Goal: Transaction & Acquisition: Purchase product/service

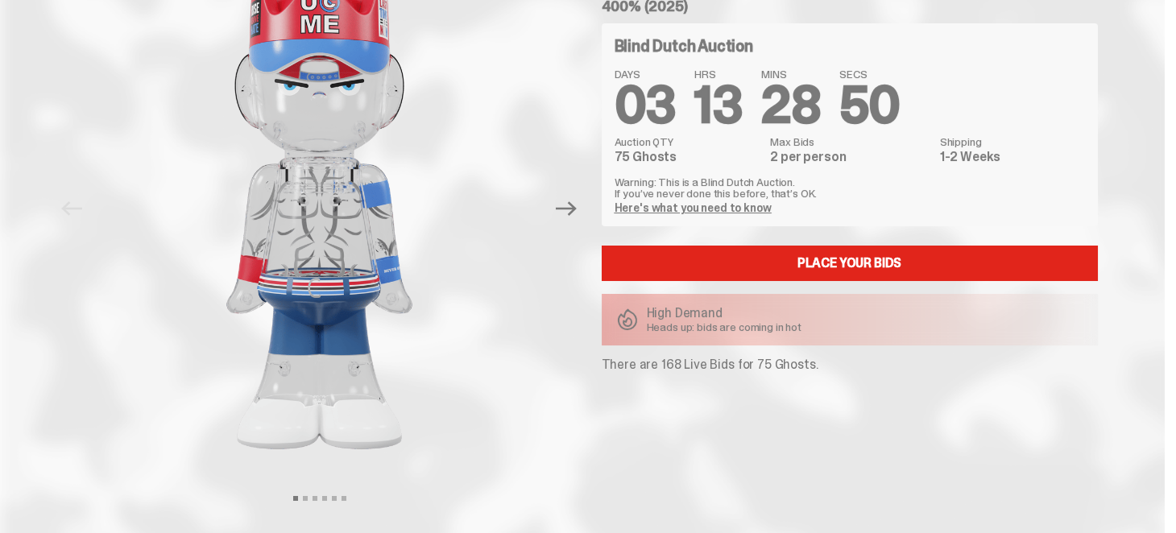
scroll to position [160, 0]
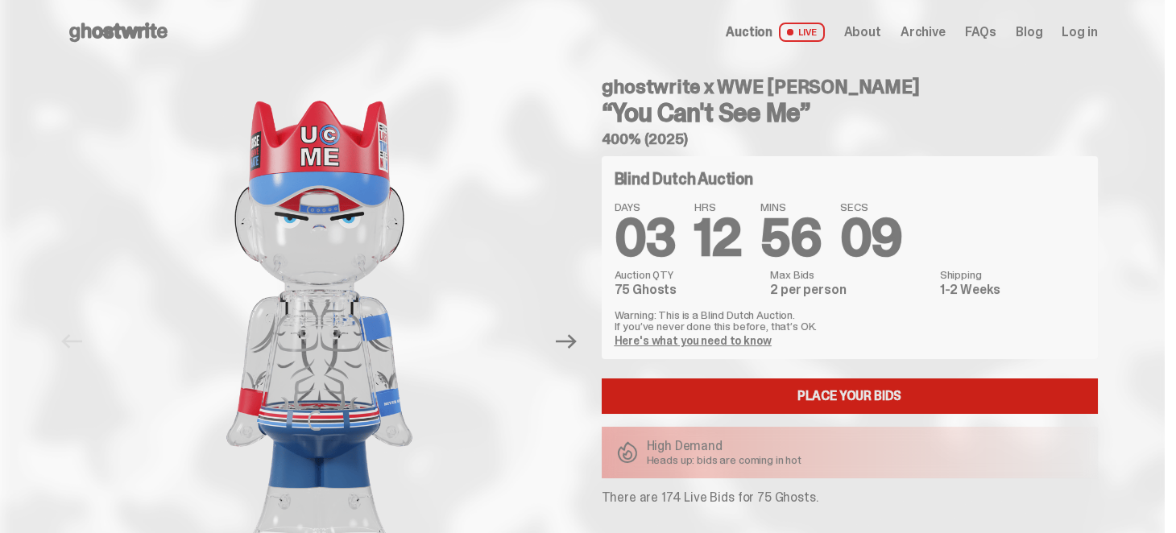
click at [823, 397] on link "Place your Bids" at bounding box center [850, 396] width 496 height 35
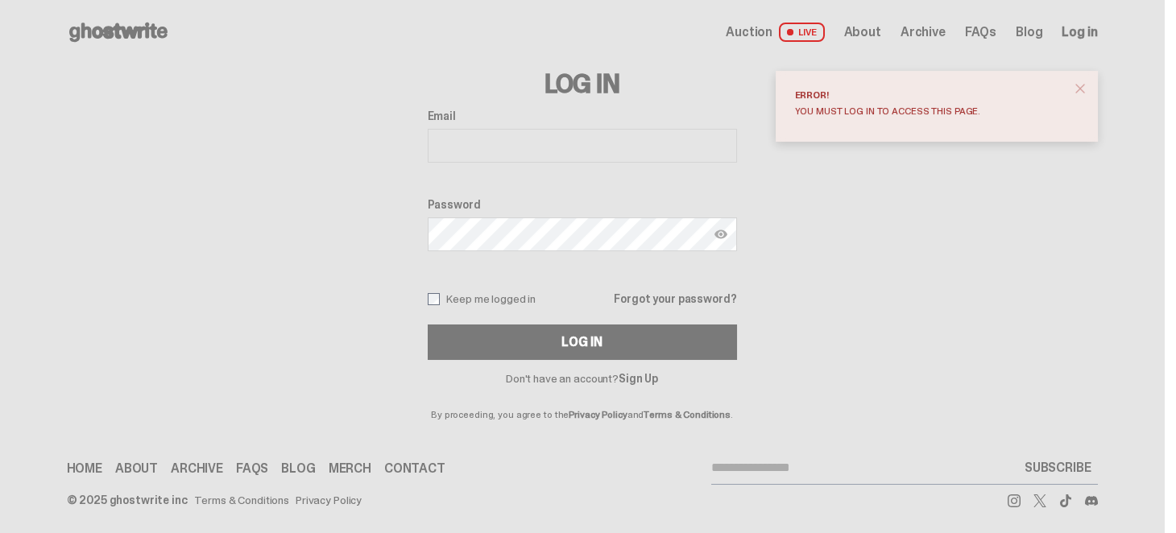
drag, startPoint x: 1084, startPoint y: 87, endPoint x: 947, endPoint y: 43, distance: 143.9
click at [1085, 86] on span "close" at bounding box center [1080, 89] width 16 height 16
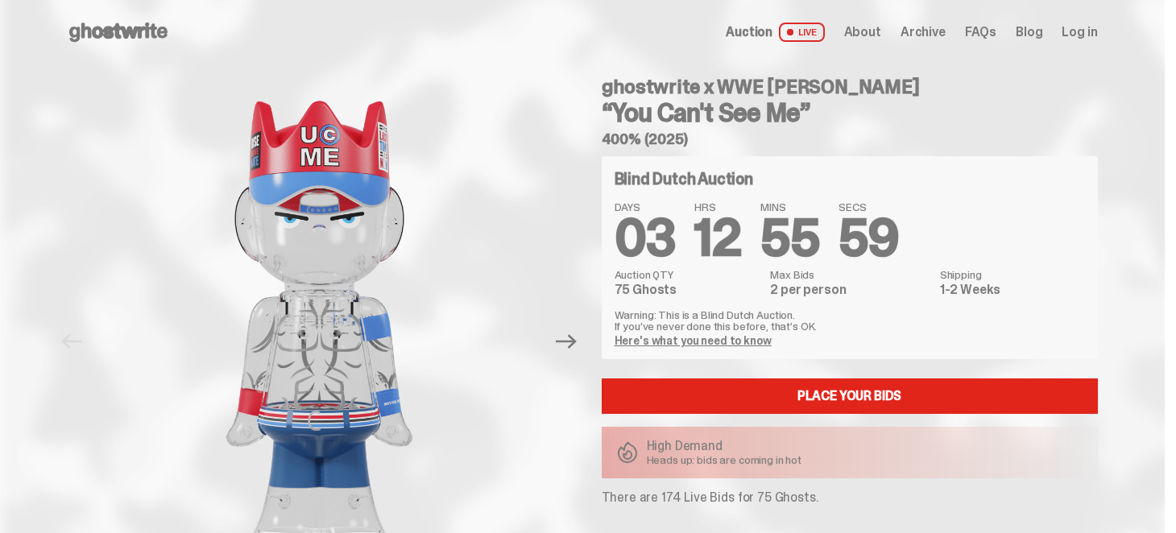
click at [749, 342] on link "Here's what you need to know" at bounding box center [693, 341] width 157 height 15
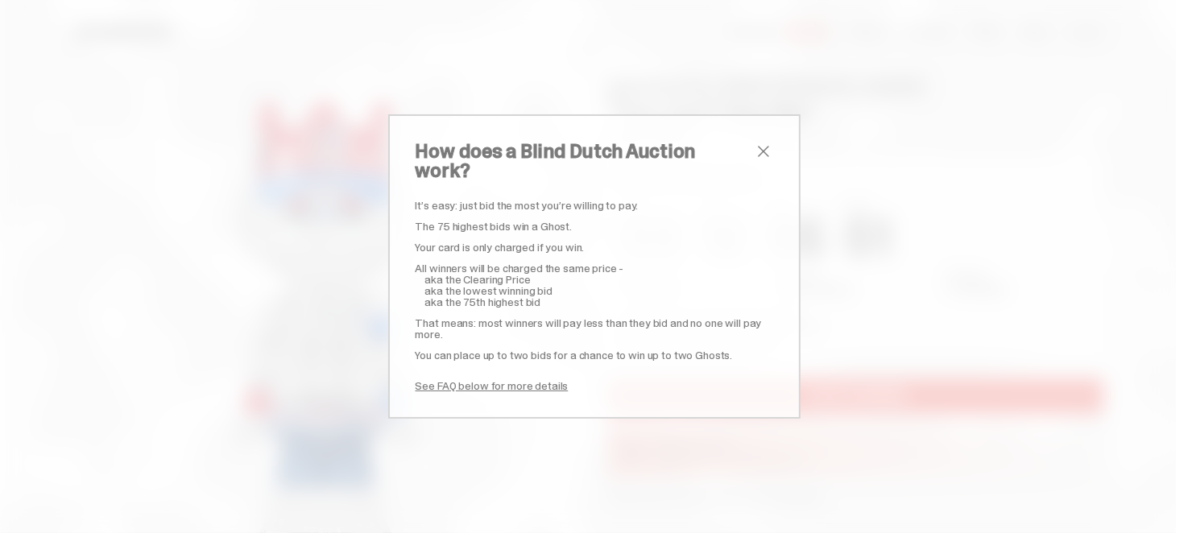
click at [756, 160] on span "close" at bounding box center [763, 151] width 19 height 19
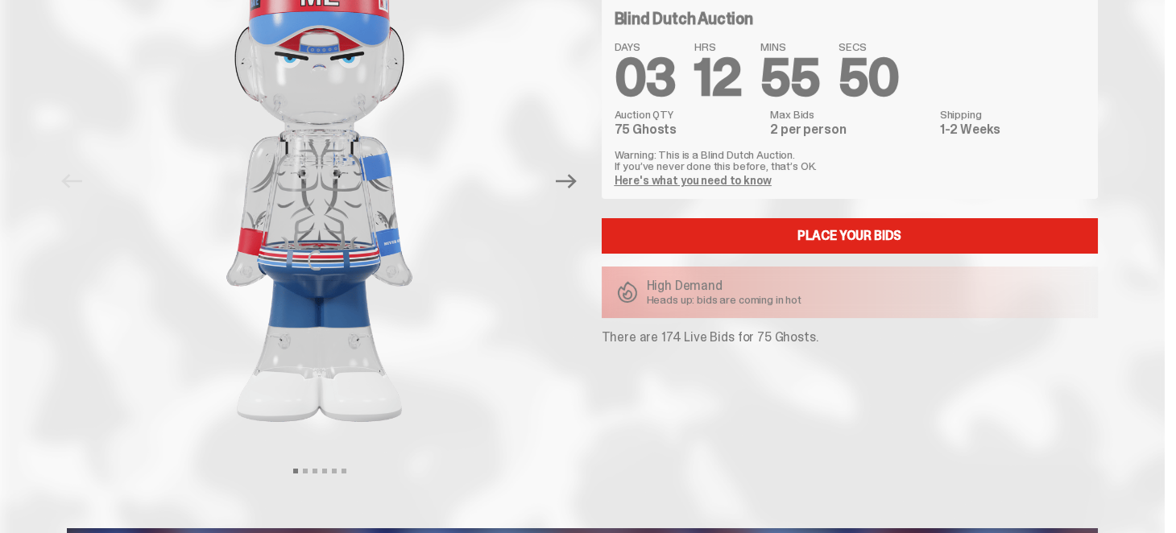
scroll to position [80, 0]
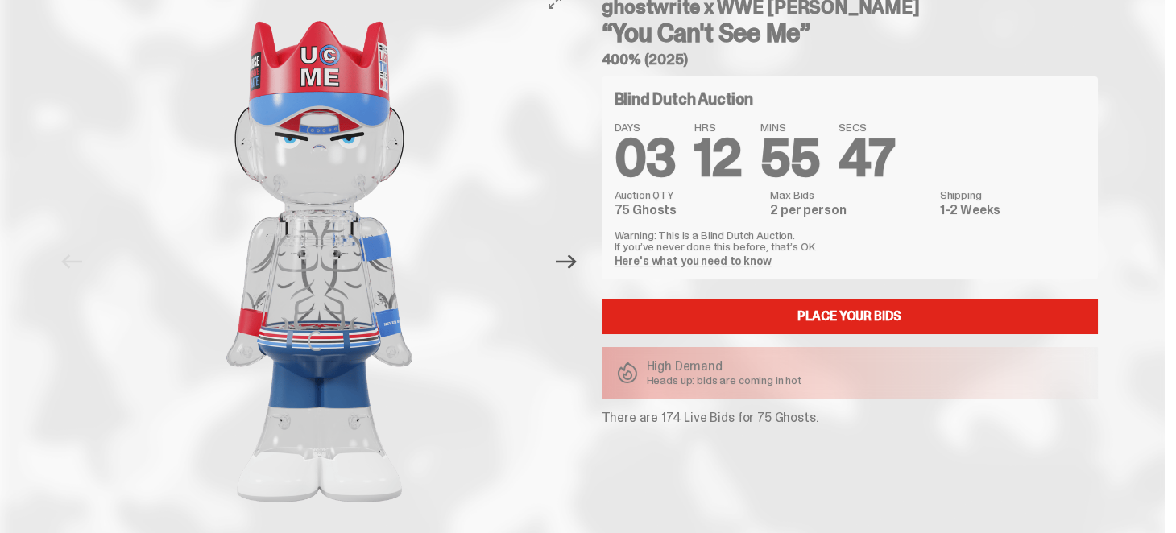
click at [577, 265] on icon "Next" at bounding box center [566, 262] width 21 height 15
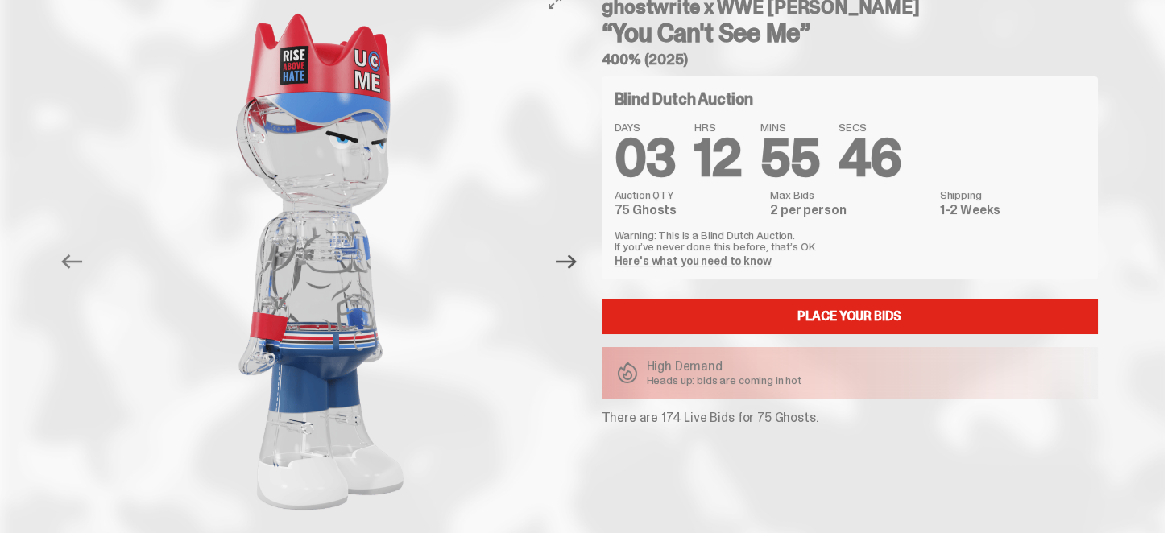
click at [577, 265] on icon "Next" at bounding box center [566, 262] width 21 height 15
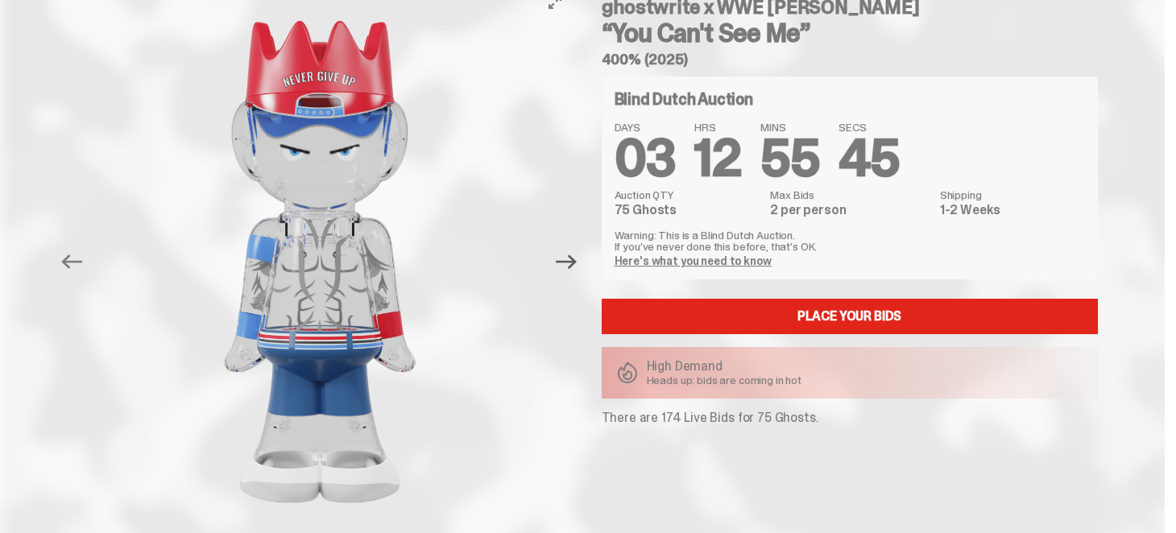
click at [577, 265] on icon "Next" at bounding box center [566, 262] width 21 height 15
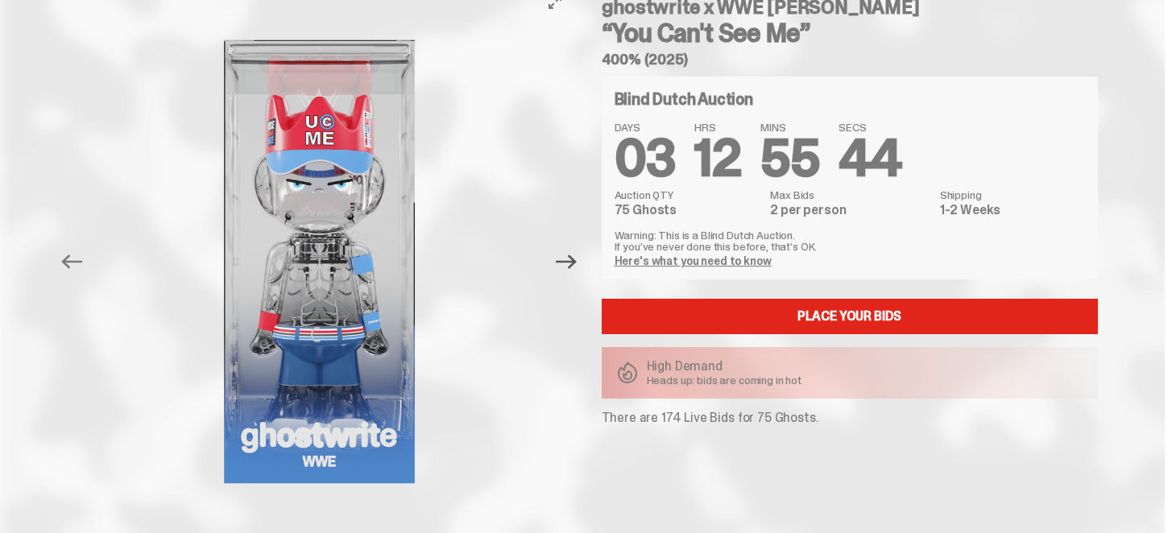
click at [577, 265] on icon "Next" at bounding box center [566, 262] width 21 height 15
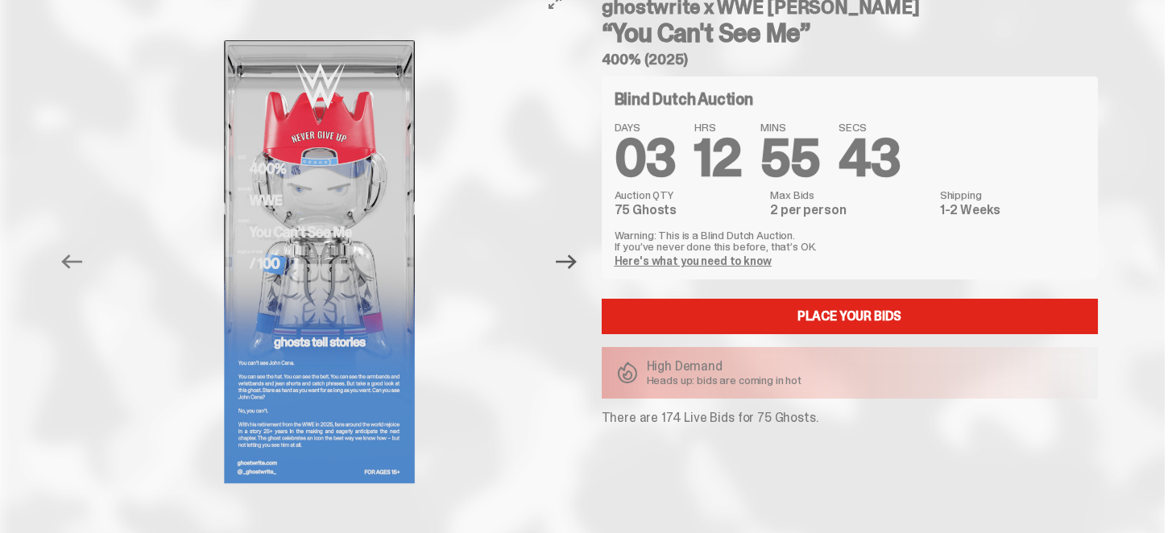
click at [577, 265] on icon "Next" at bounding box center [566, 262] width 21 height 15
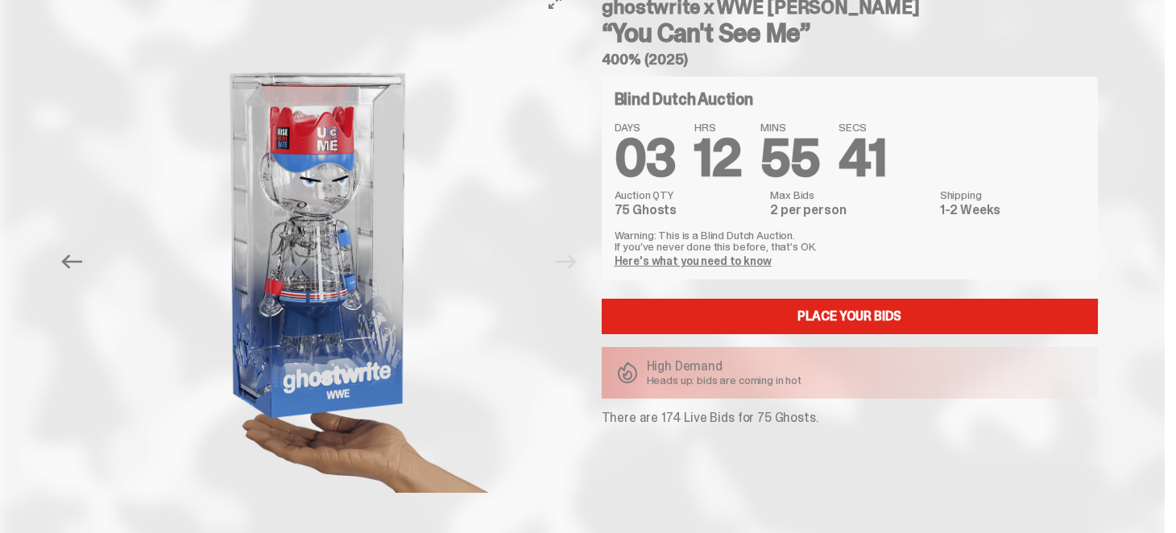
click at [573, 265] on div at bounding box center [320, 262] width 506 height 554
